Goal: Find specific page/section: Find specific page/section

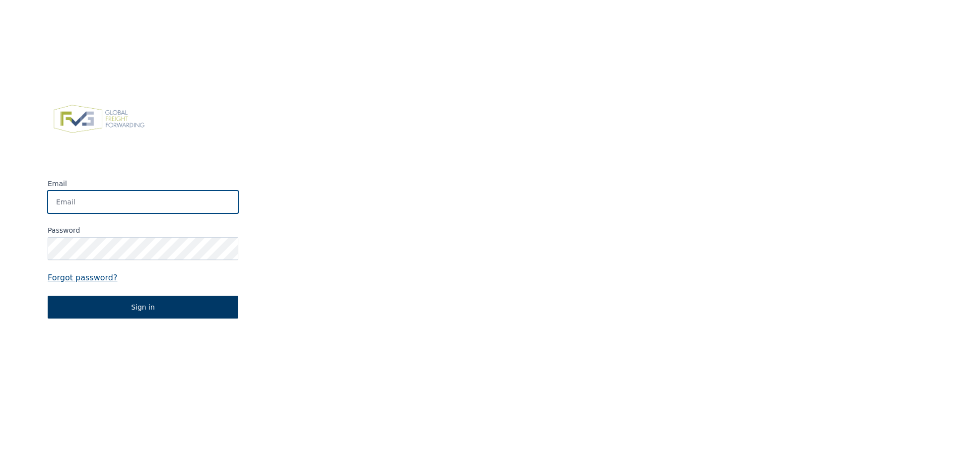
type input "[PERSON_NAME][EMAIL_ADDRESS][DOMAIN_NAME]"
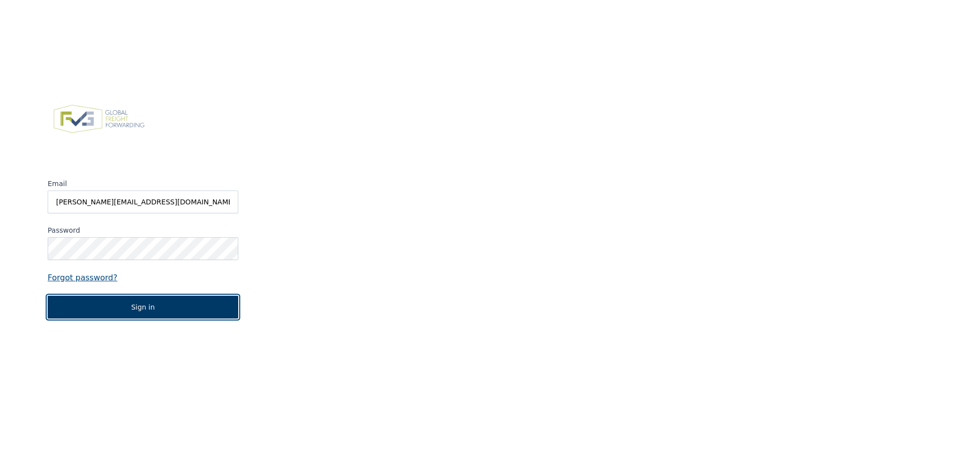
click at [131, 305] on button "Sign in" at bounding box center [143, 307] width 191 height 23
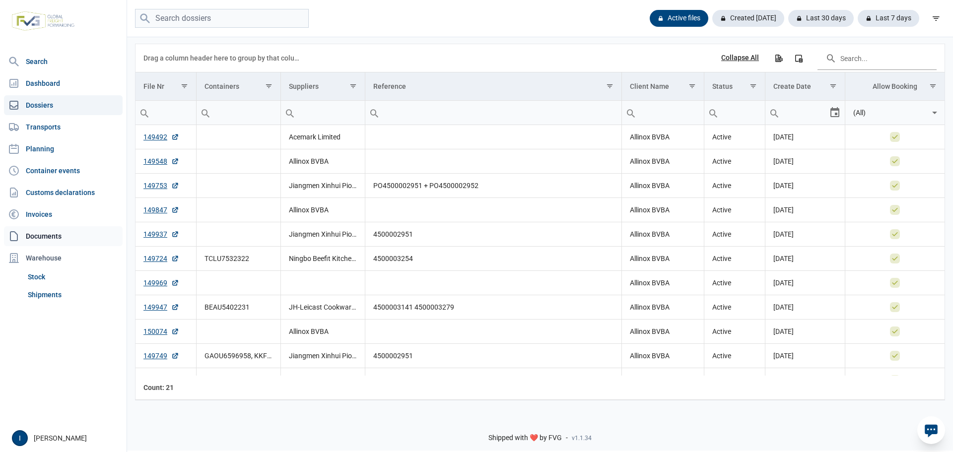
click at [55, 234] on link "Documents" at bounding box center [63, 236] width 119 height 20
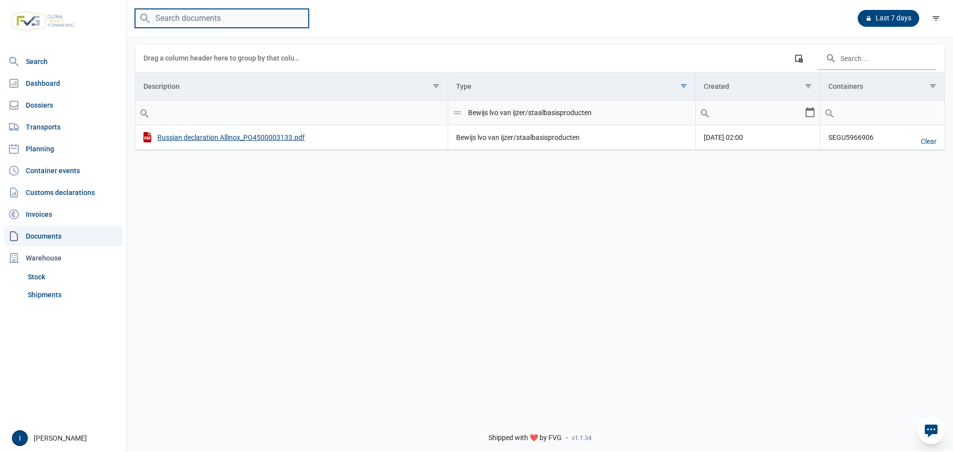
click at [194, 18] on input "search" at bounding box center [222, 18] width 174 height 19
type input "t"
type input "TLLU6070927"
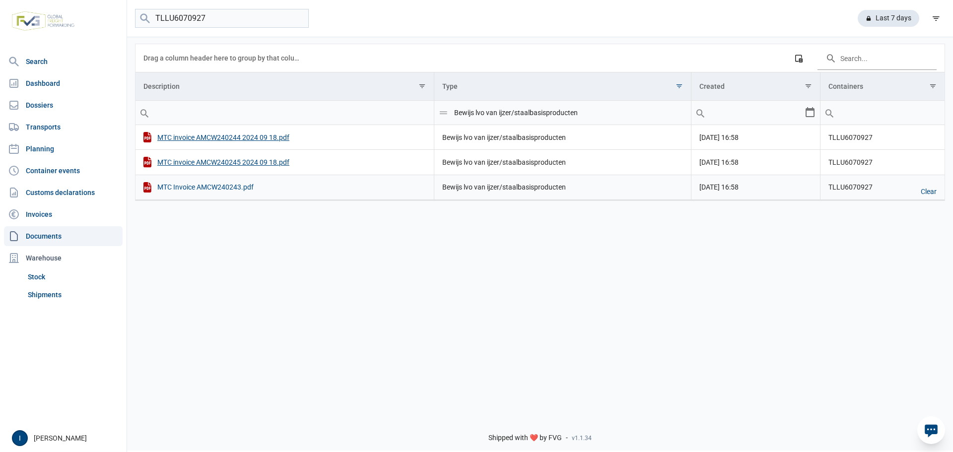
click at [238, 190] on div "MTC Invoice AMCW240243.pdf" at bounding box center [284, 187] width 282 height 10
